Goal: Find specific page/section: Find specific page/section

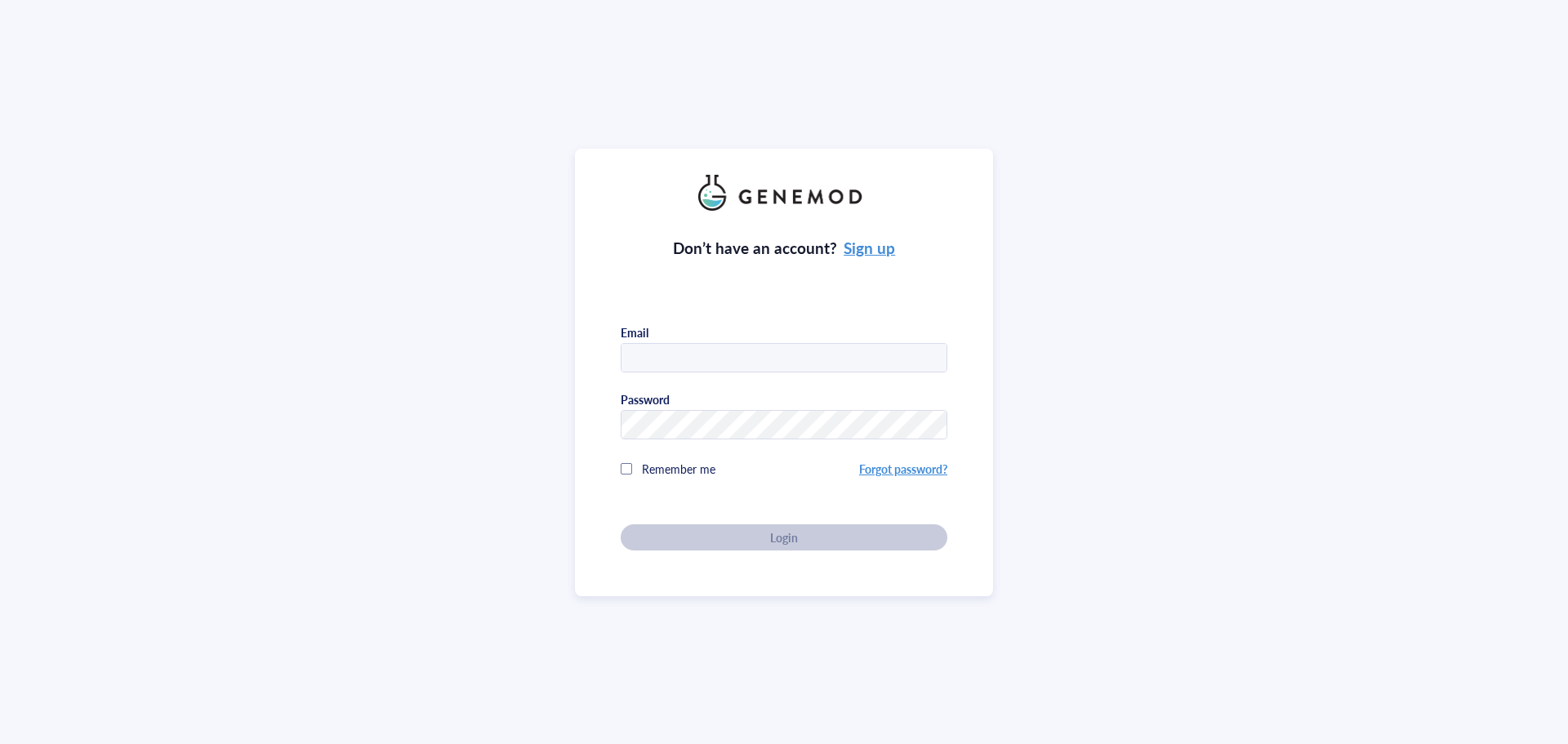
type input "[PERSON_NAME][EMAIL_ADDRESS][DOMAIN_NAME]"
click at [745, 535] on div "Don’t have an account? Sign up Email [PERSON_NAME][EMAIL_ADDRESS][DOMAIN_NAME] …" at bounding box center [784, 380] width 327 height 340
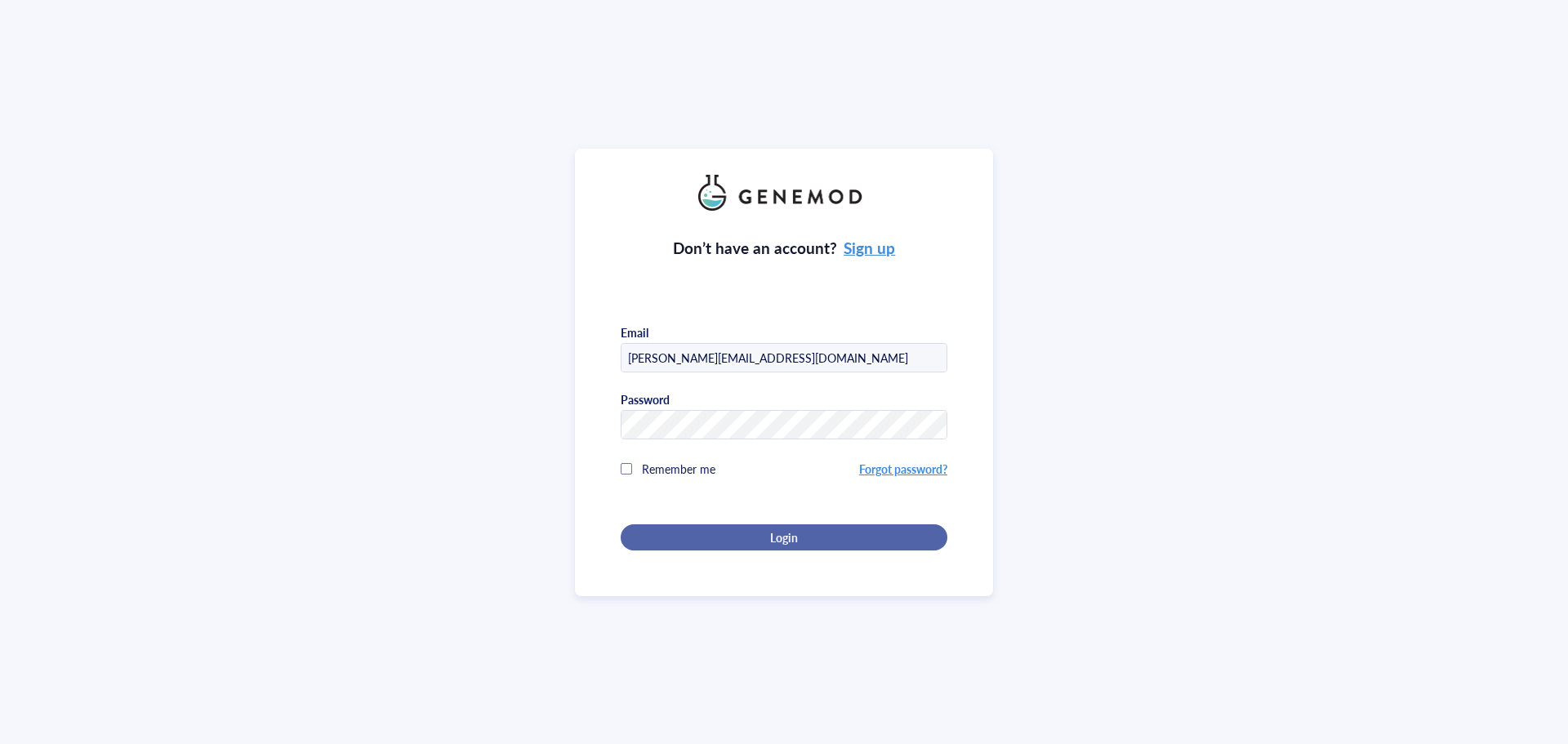
click at [743, 536] on div "Login" at bounding box center [783, 537] width 275 height 15
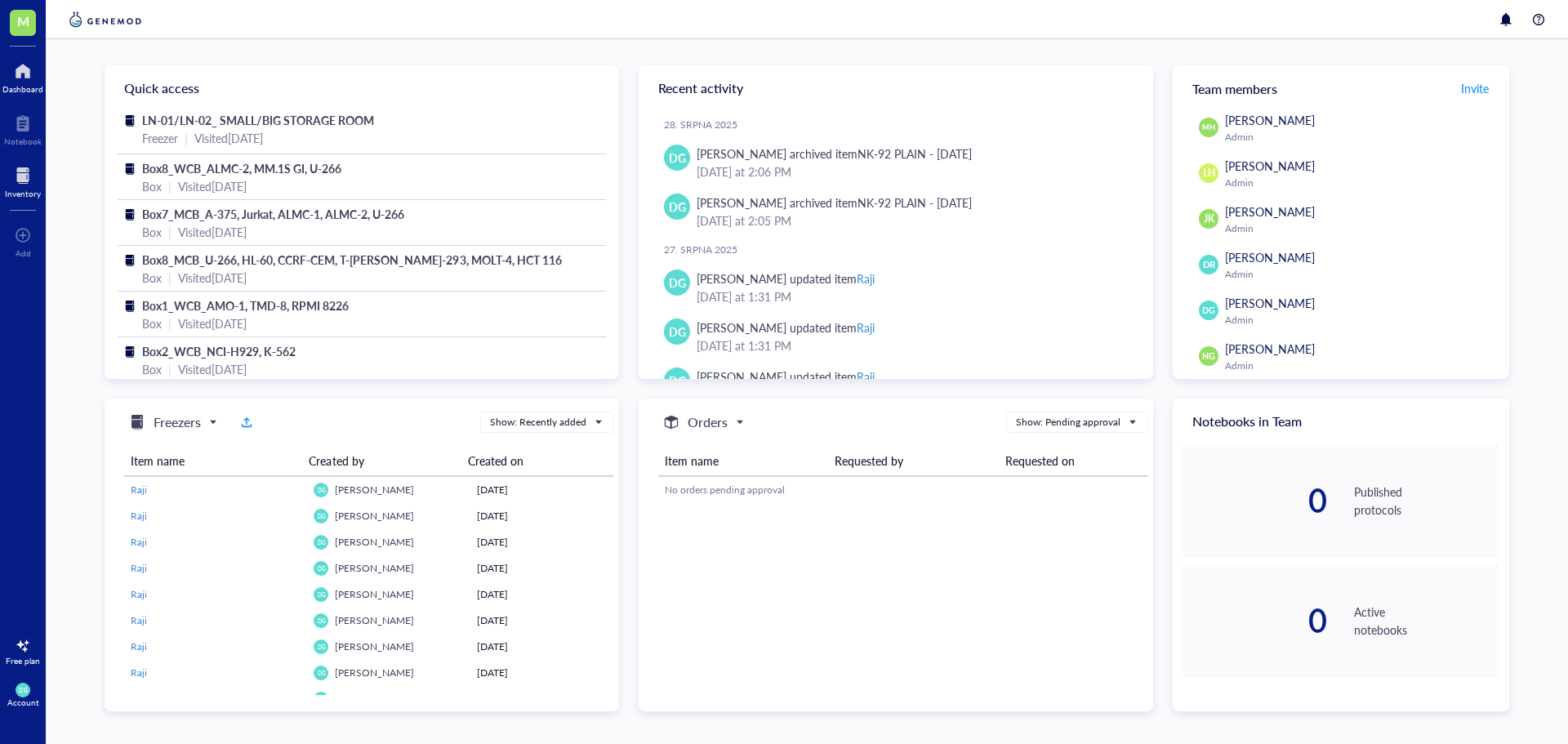
click at [17, 186] on div at bounding box center [23, 176] width 36 height 26
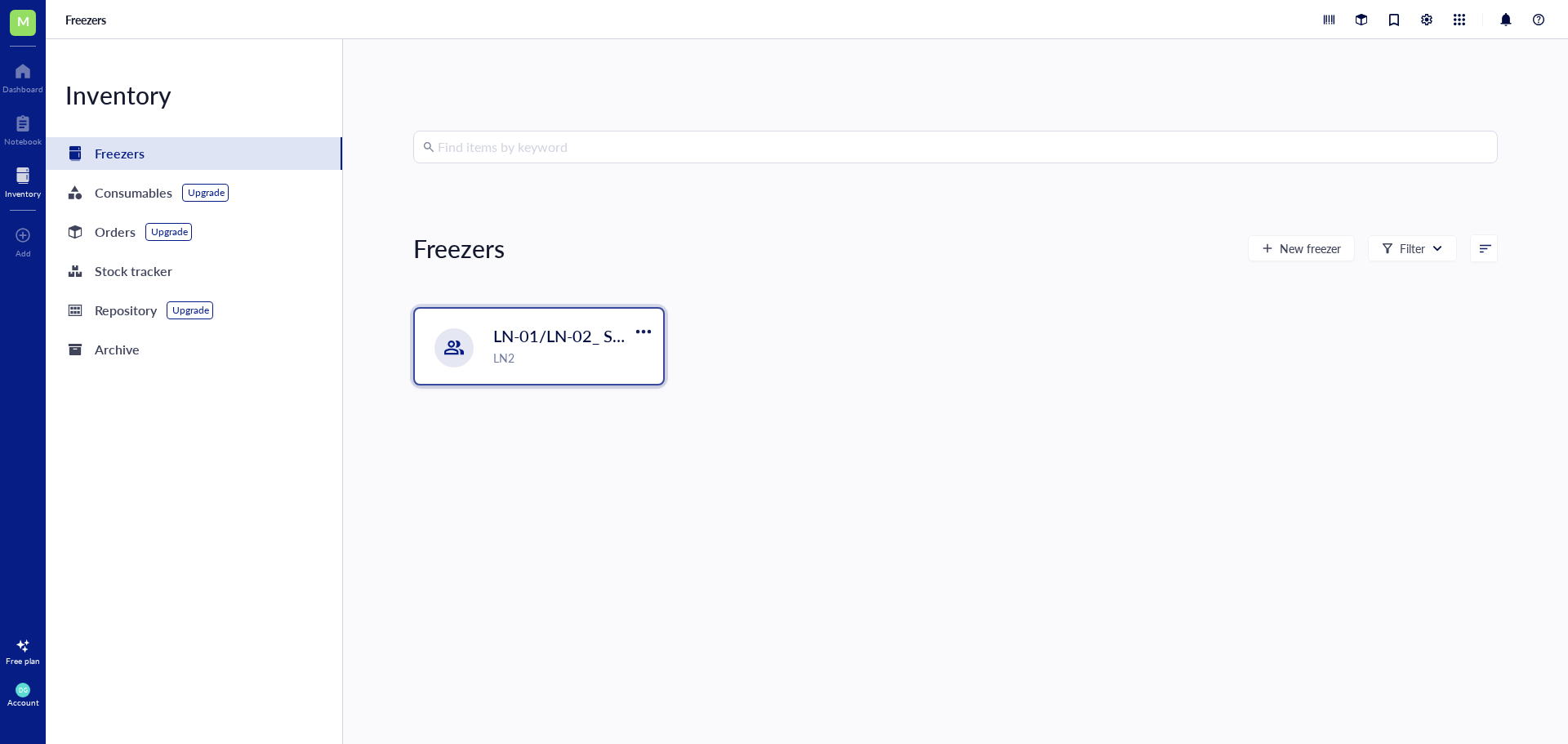
click at [605, 342] on span "LN-01/LN-02_ SMALL/BIG STORAGE ROOM" at bounding box center [660, 335] width 333 height 23
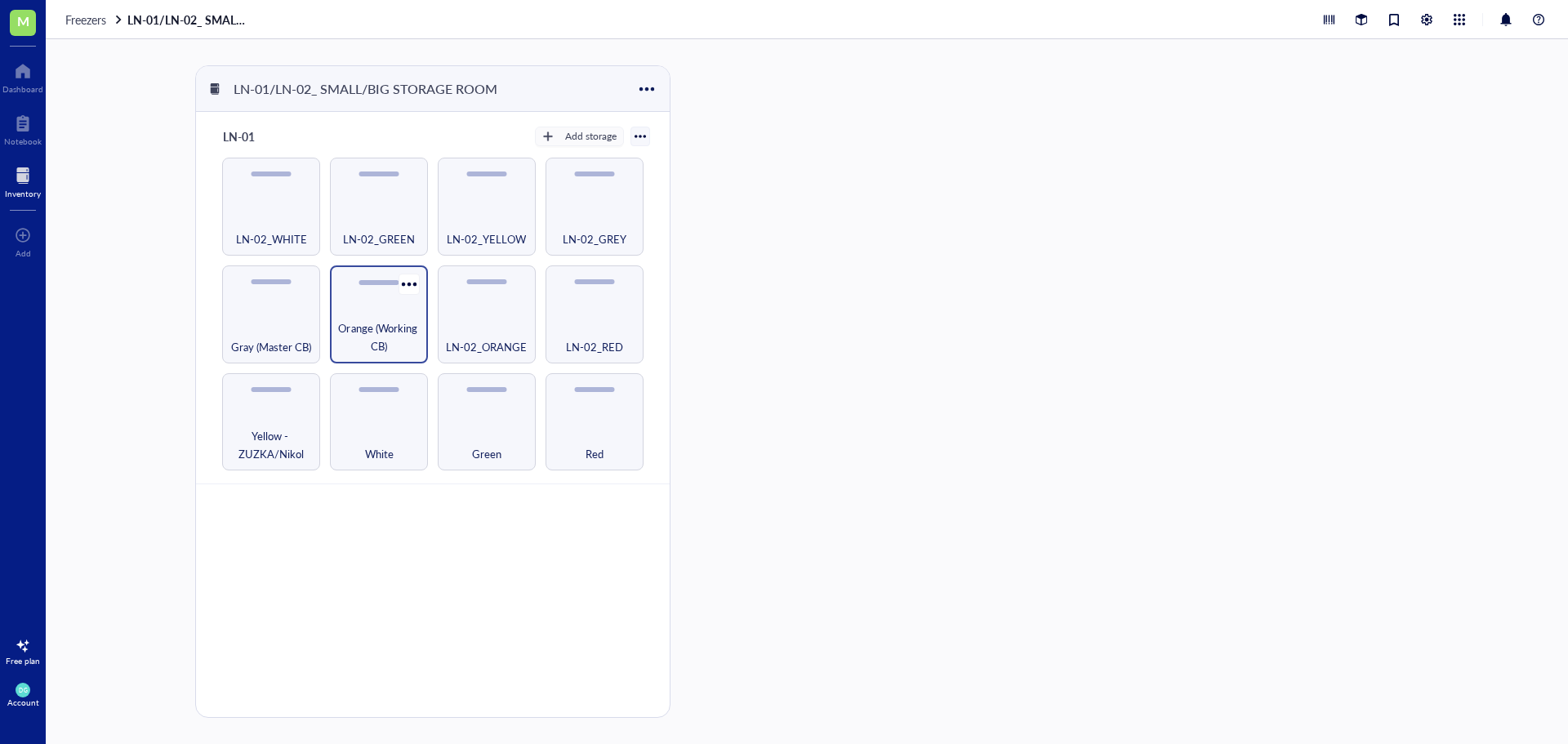
click at [354, 326] on span "Orange (Working CB)" at bounding box center [379, 337] width 81 height 36
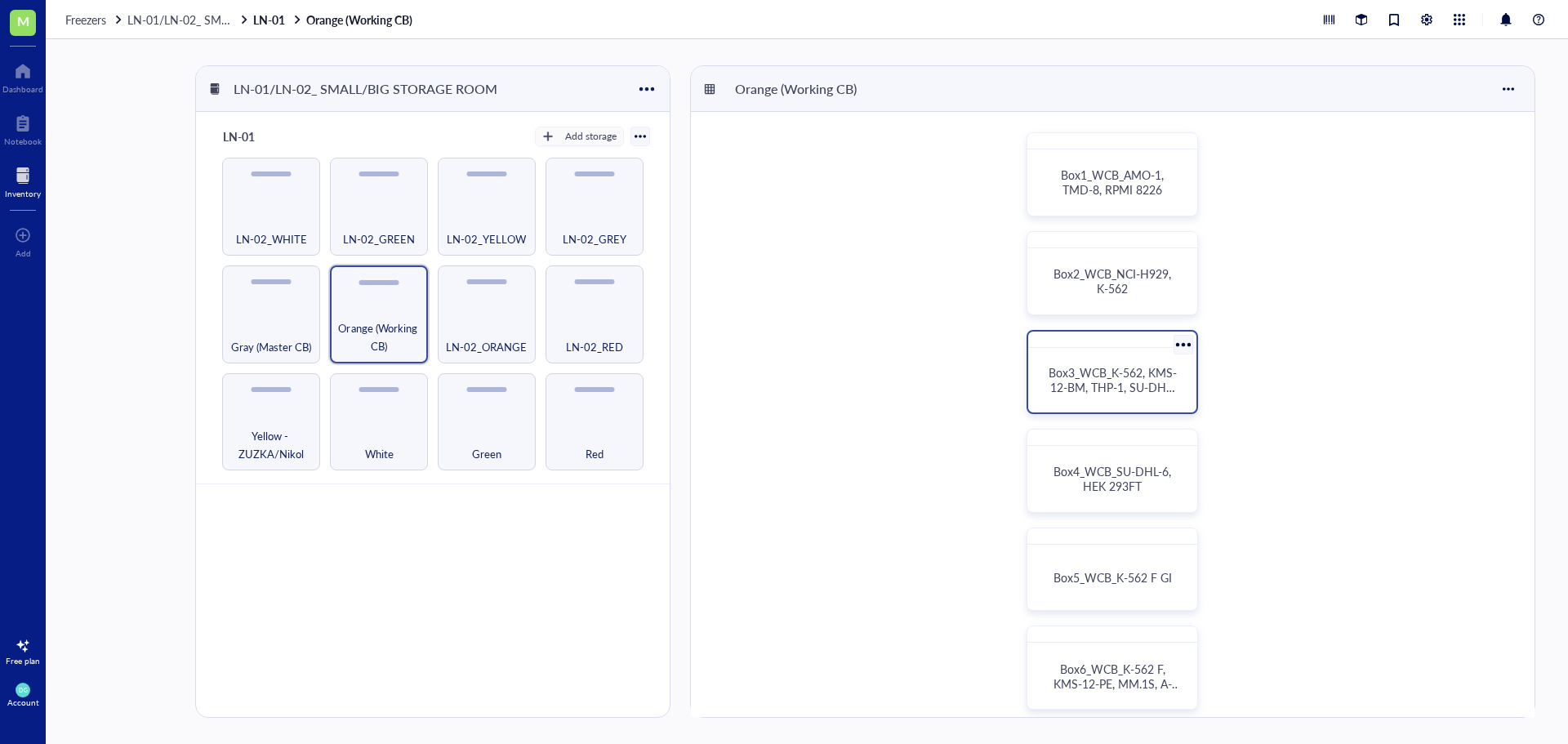
click at [1103, 372] on span "Box3_WCB_K-562, KMS-12-BM, THP-1, SU-DHL-6" at bounding box center [1112, 387] width 128 height 46
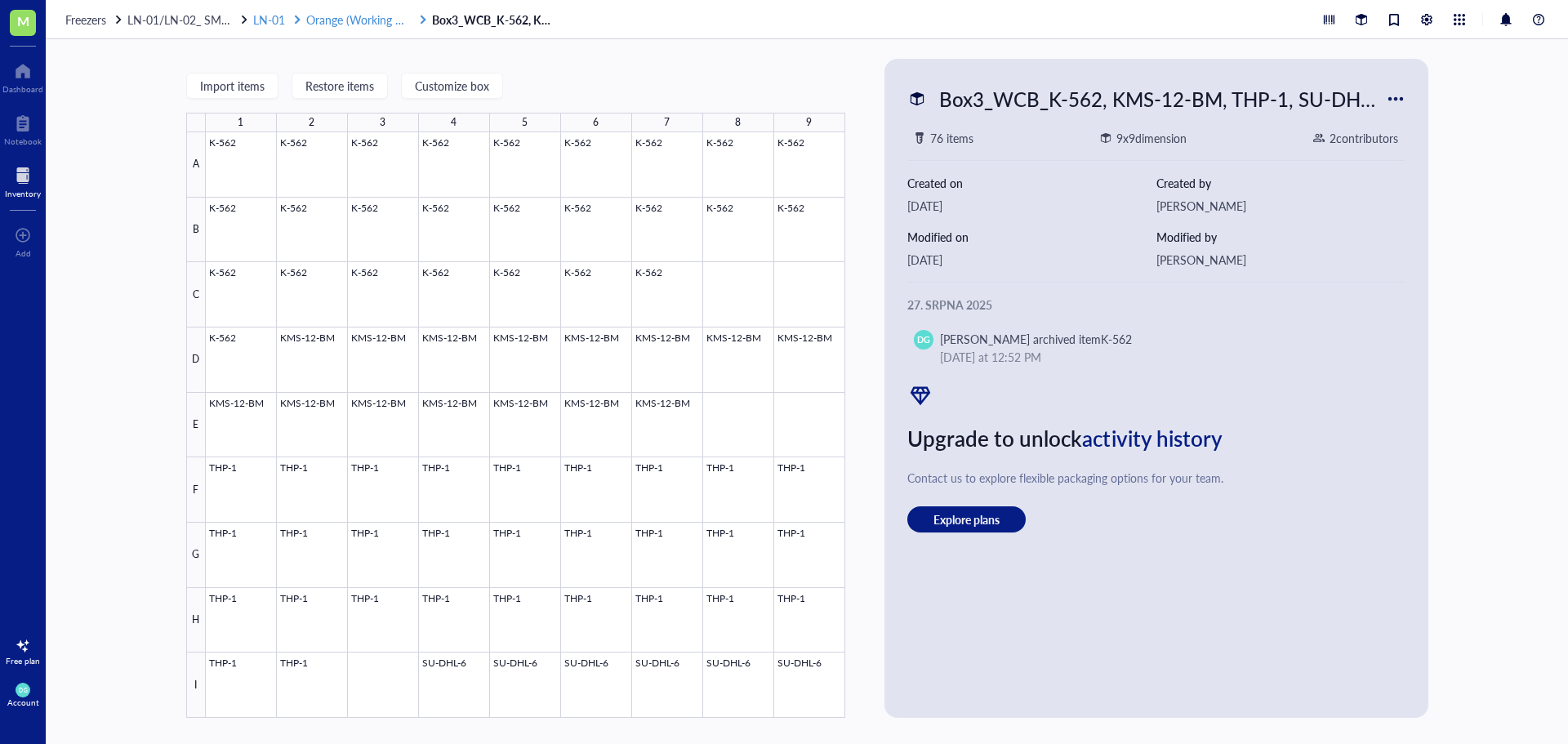
click at [345, 26] on span "Orange (Working CB)" at bounding box center [359, 19] width 107 height 16
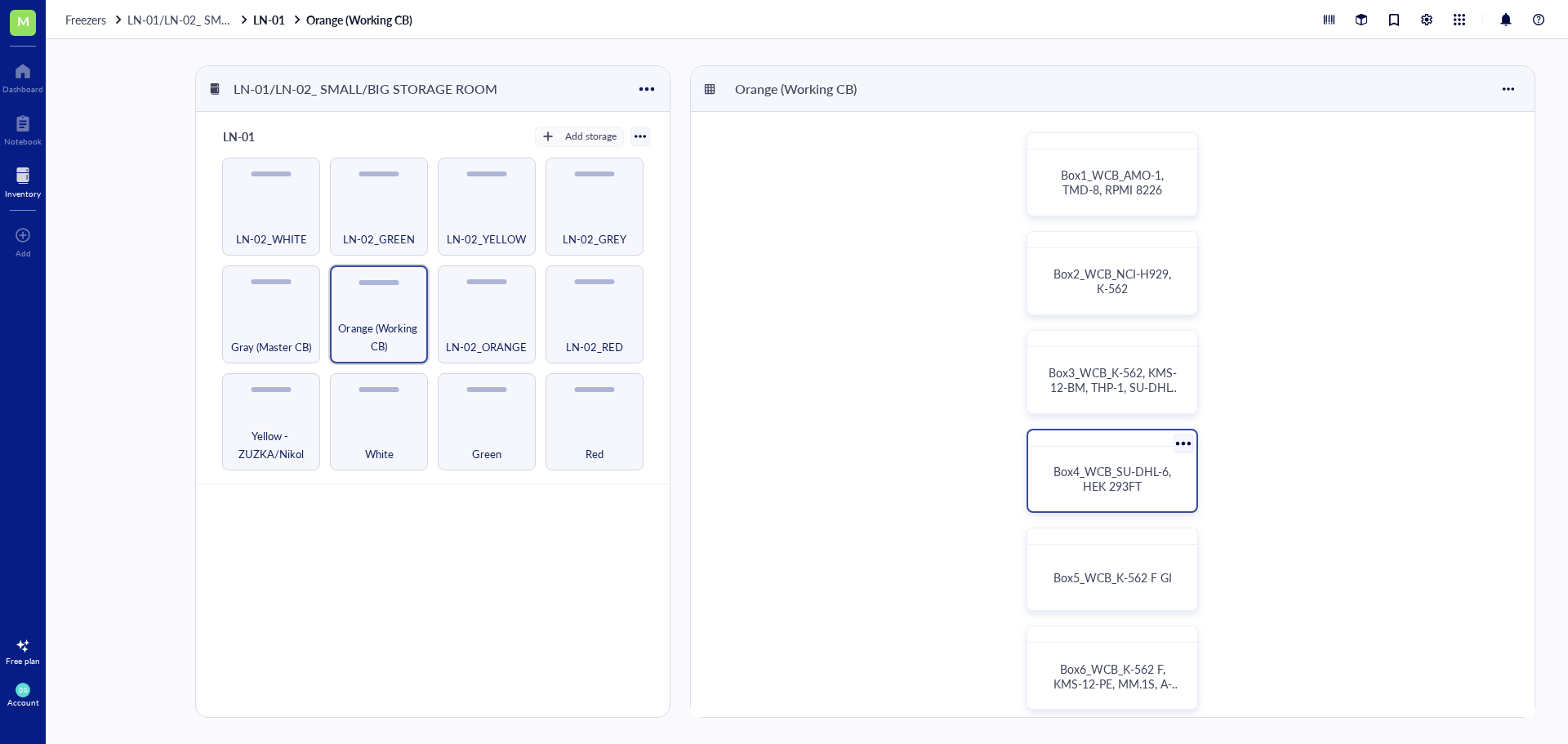
click at [1122, 492] on span "Box4_WCB_SU-DHL-6, HEK 293FT" at bounding box center [1113, 477] width 121 height 31
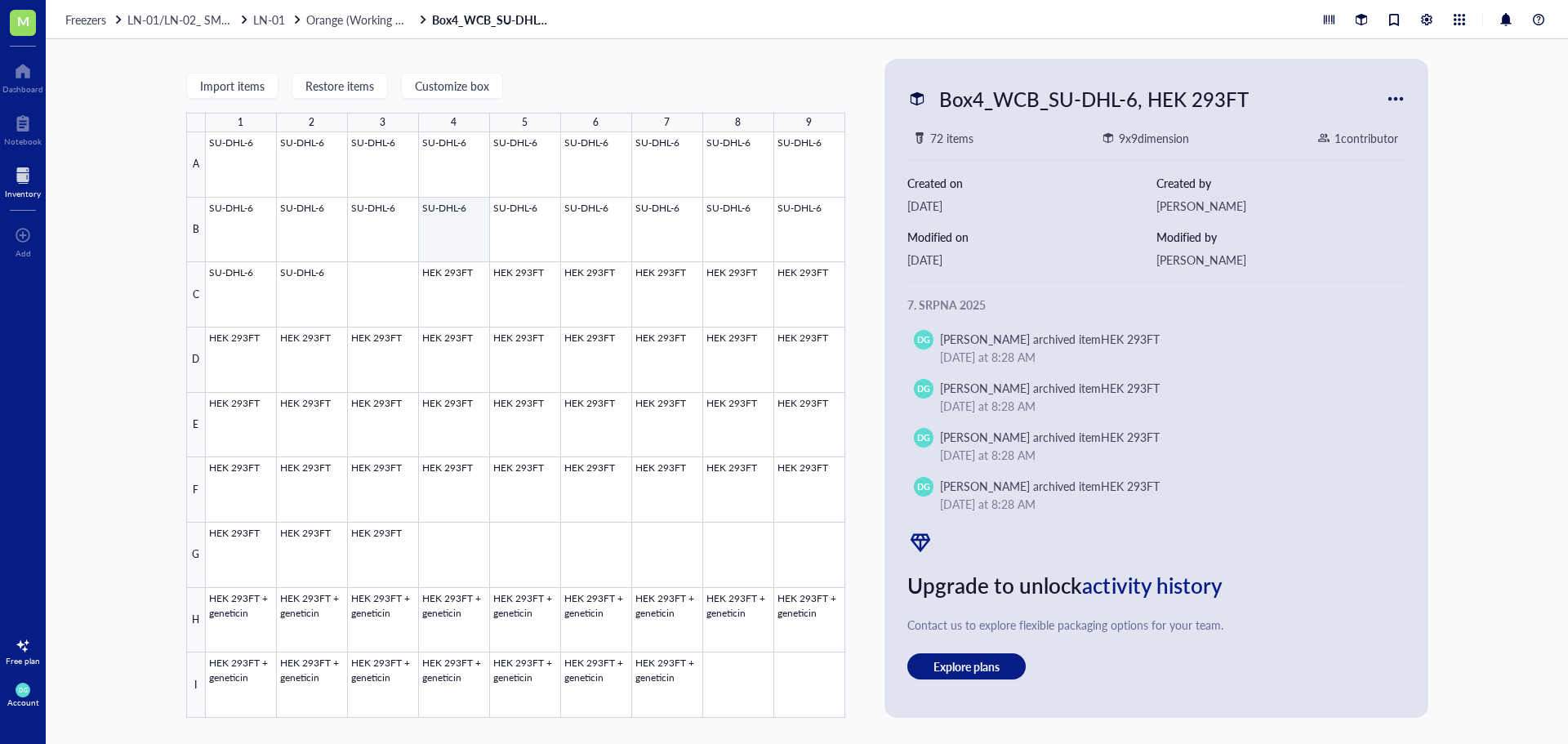
click at [526, 234] on div at bounding box center [525, 425] width 639 height 585
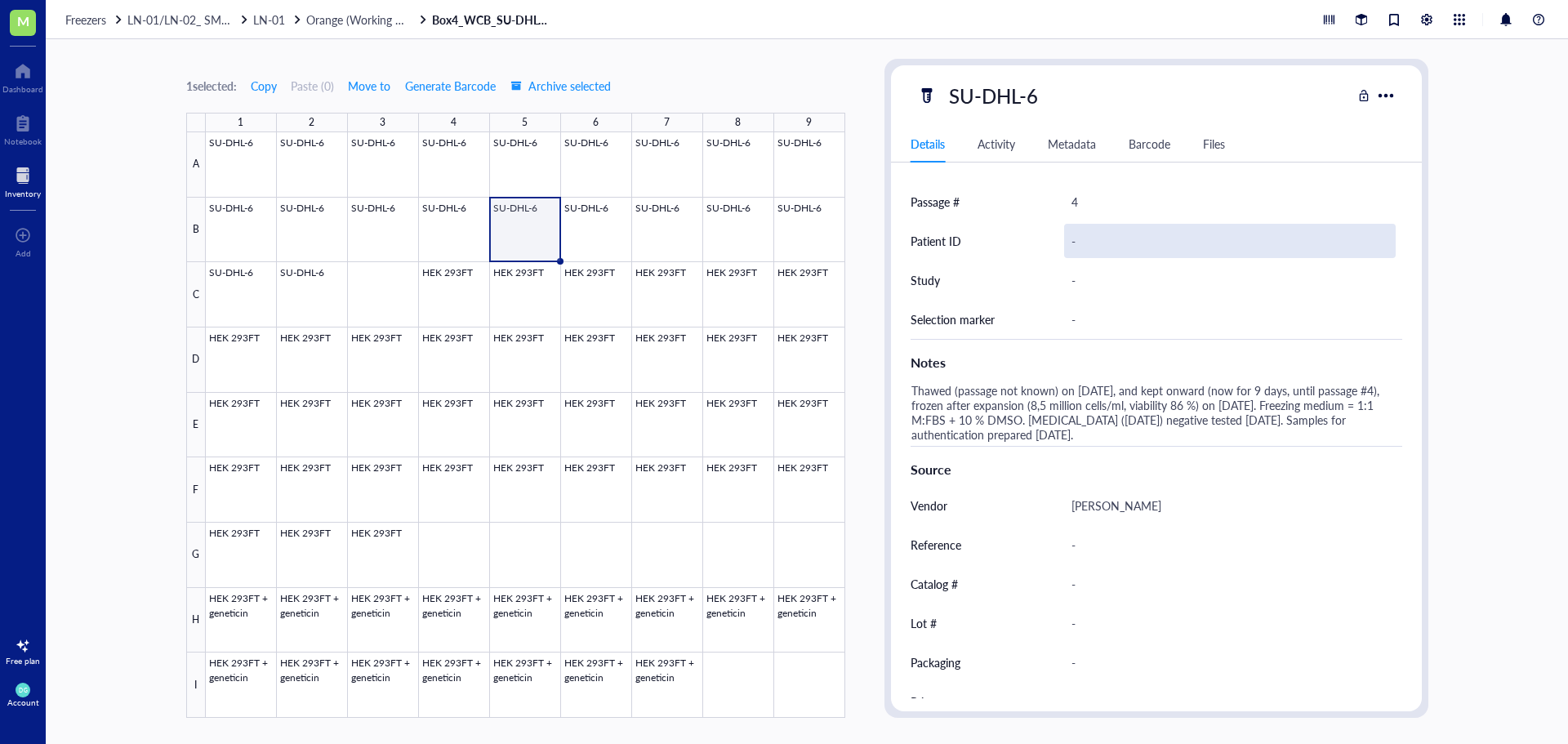
scroll to position [487, 0]
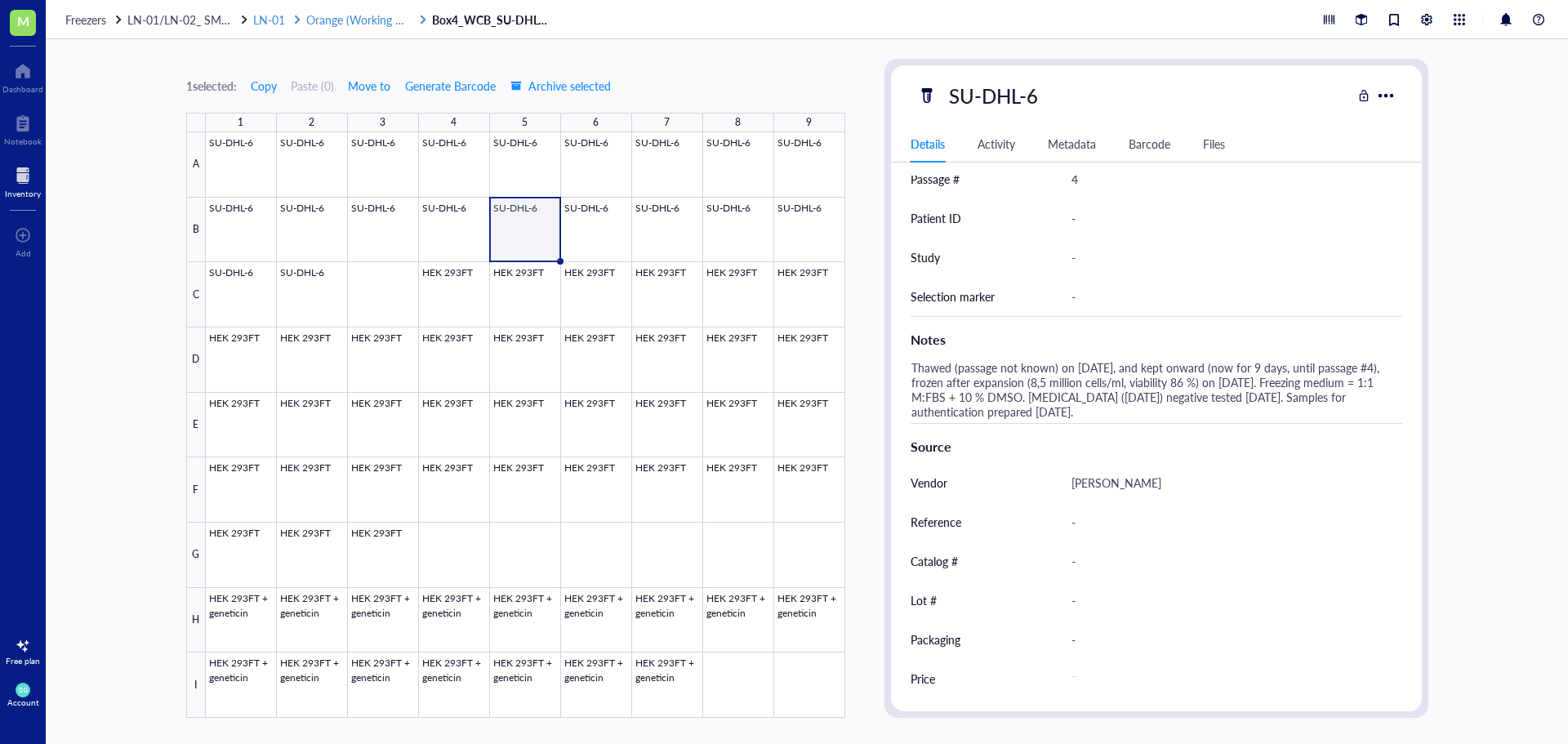
click at [349, 21] on span "Orange (Working CB)" at bounding box center [359, 19] width 107 height 16
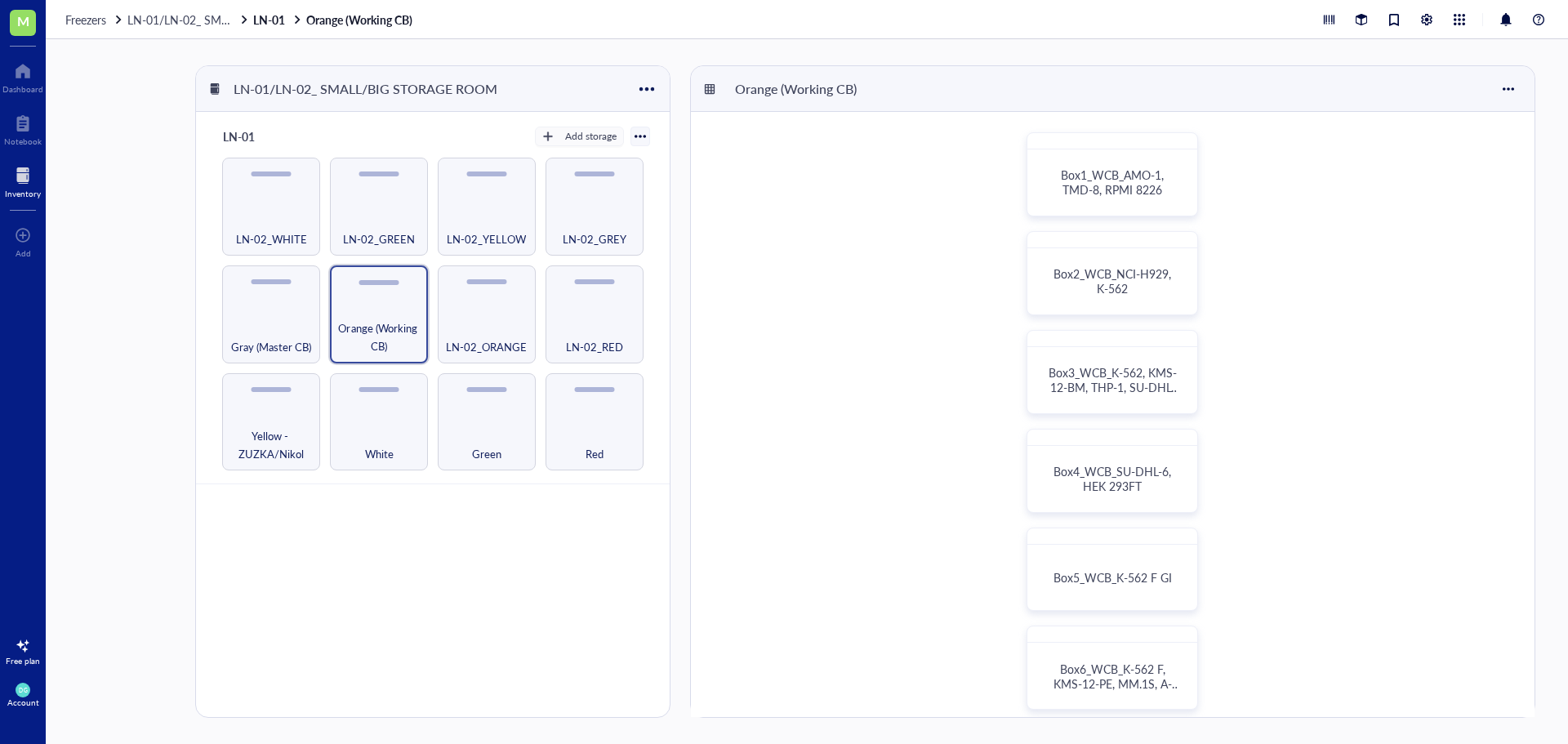
scroll to position [81, 0]
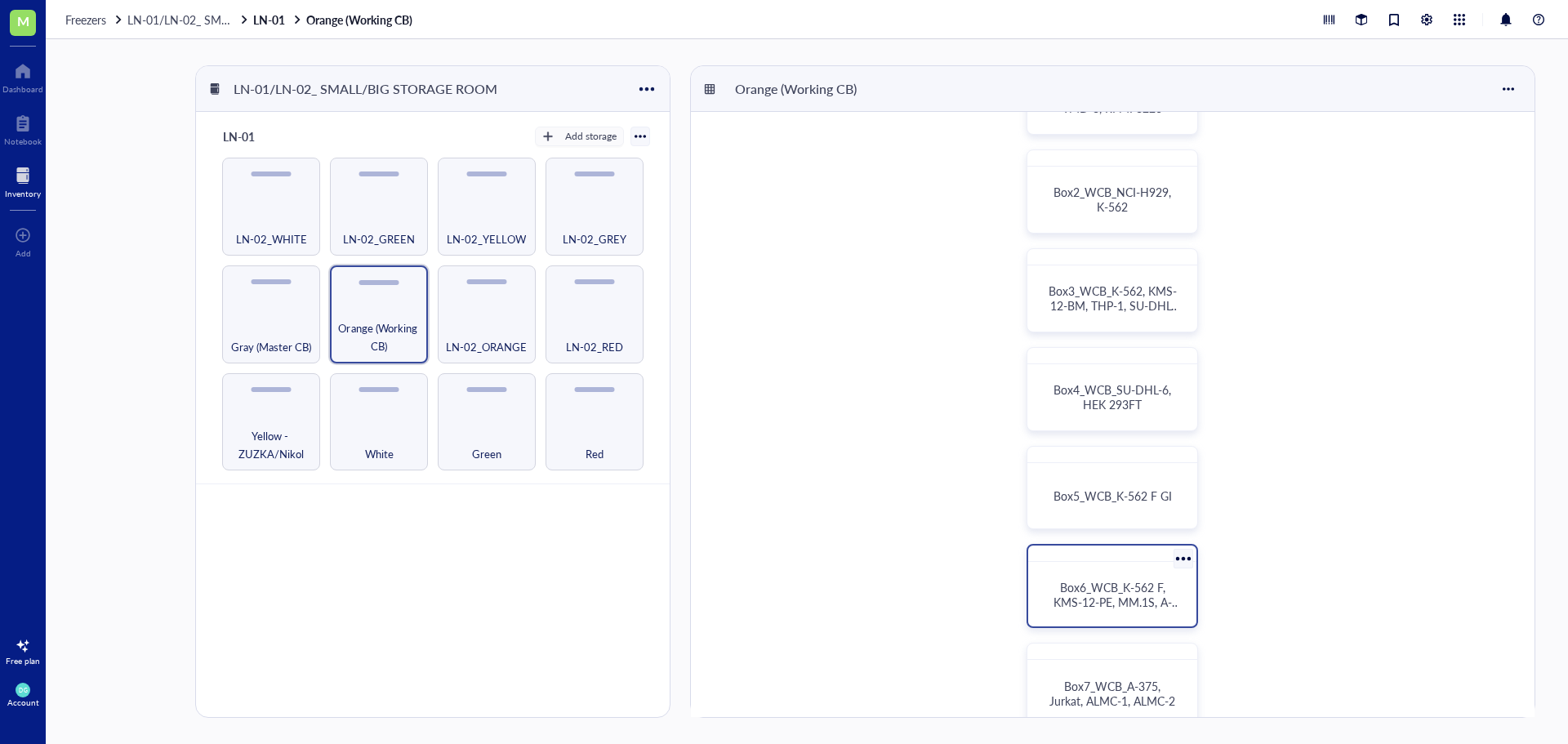
click at [1101, 598] on span "Box6_WCB_K-562 F, KMS-12-PE, MM.1S, A-375" at bounding box center [1117, 602] width 127 height 46
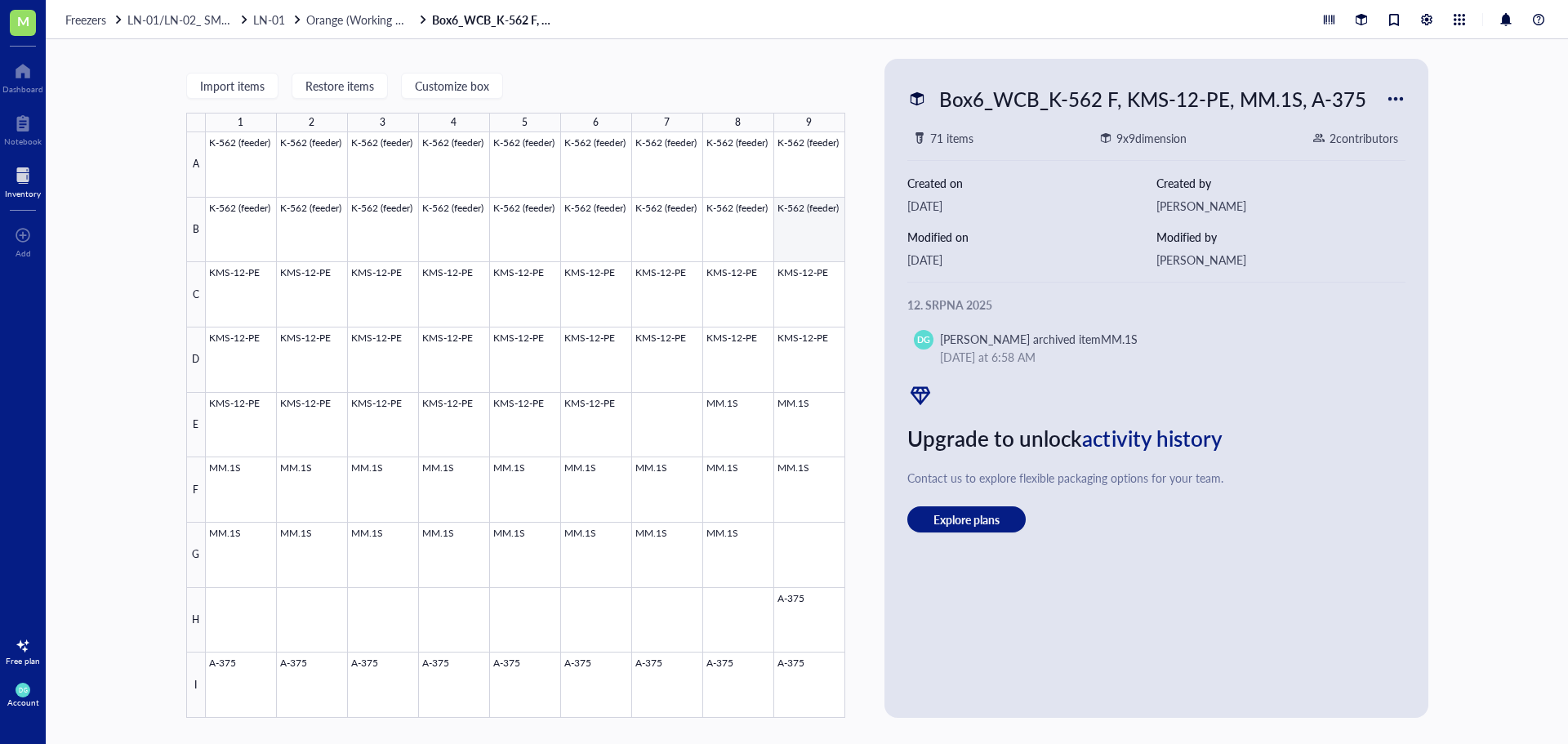
click at [804, 246] on div at bounding box center [525, 425] width 639 height 585
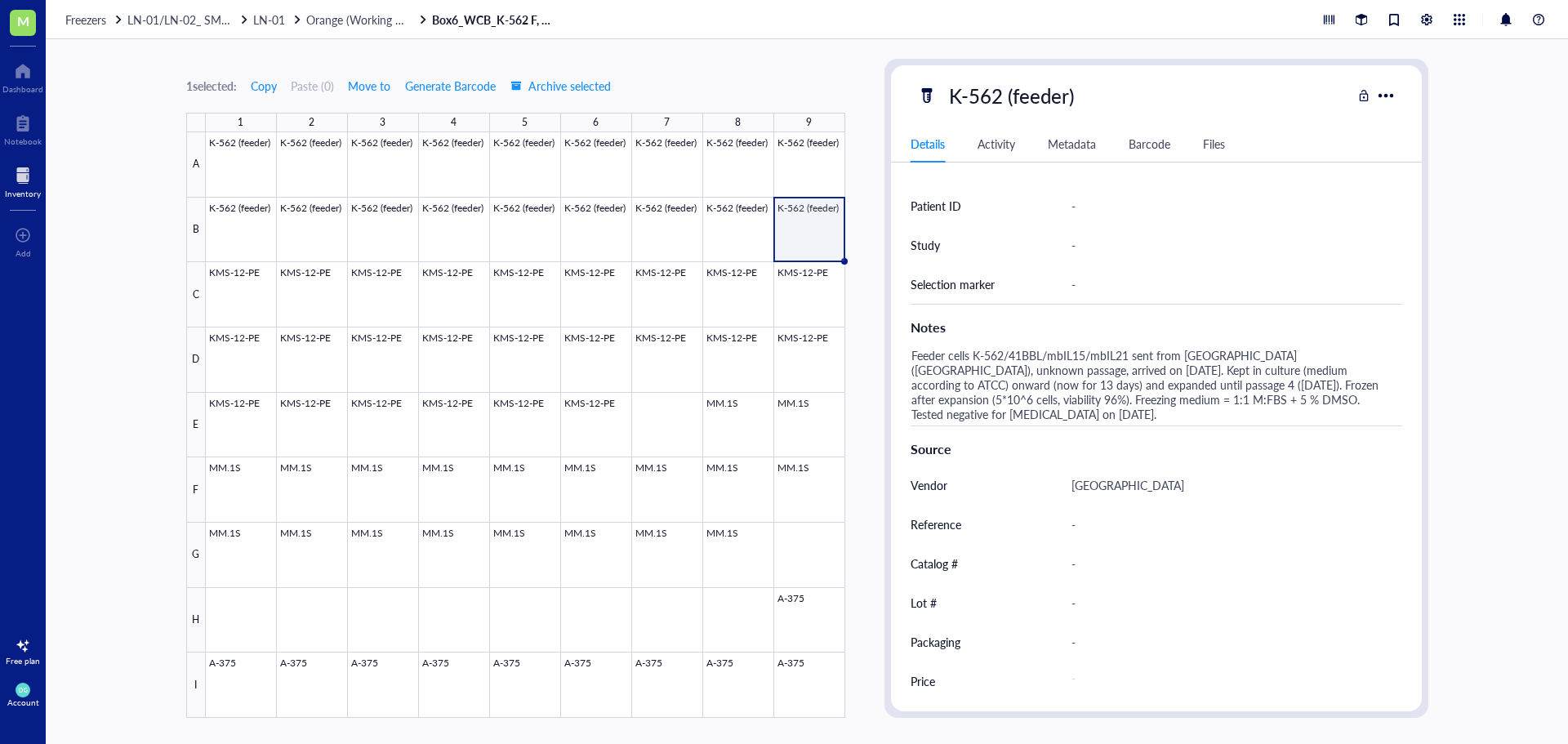
scroll to position [502, 0]
